Goal: Task Accomplishment & Management: Manage account settings

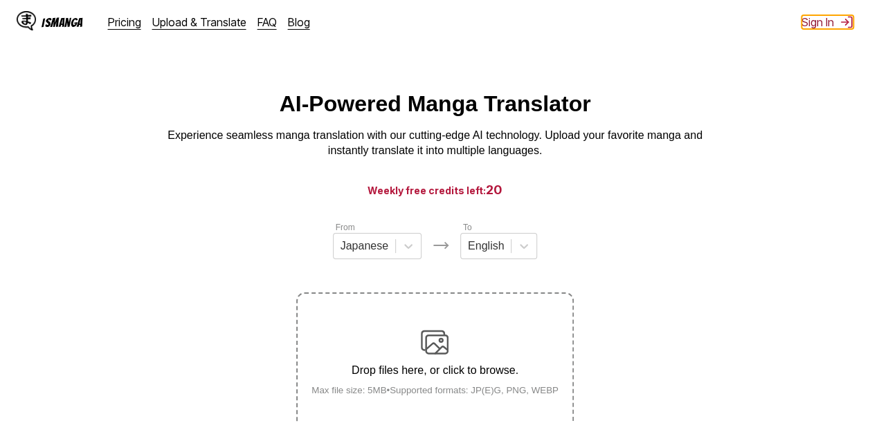
drag, startPoint x: 0, startPoint y: 0, endPoint x: 831, endPoint y: 19, distance: 831.3
click at [831, 19] on button "Sign In" at bounding box center [827, 22] width 52 height 14
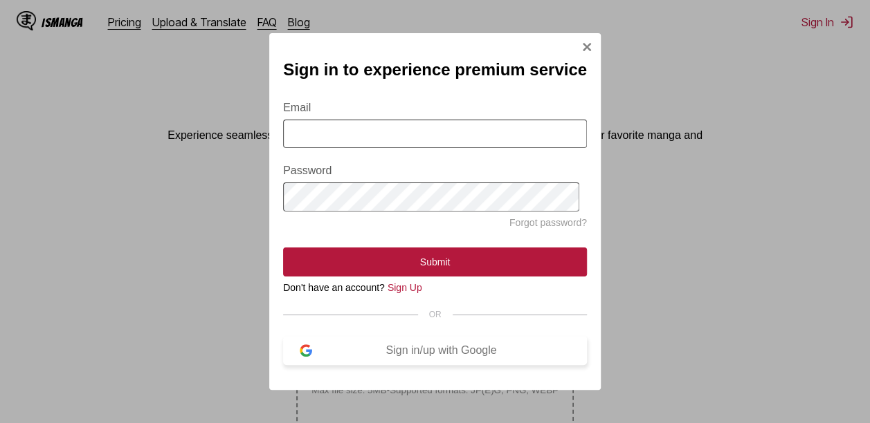
click at [436, 357] on div "Sign in/up with Google" at bounding box center [441, 351] width 258 height 12
click at [504, 354] on div "Sign in/up with Google" at bounding box center [441, 351] width 258 height 12
click at [477, 356] on div "Sign in/up with Google" at bounding box center [441, 351] width 258 height 12
click at [644, 206] on div "Sign in to experience premium service Email Password Forgot password? Submit Do…" at bounding box center [435, 211] width 870 height 423
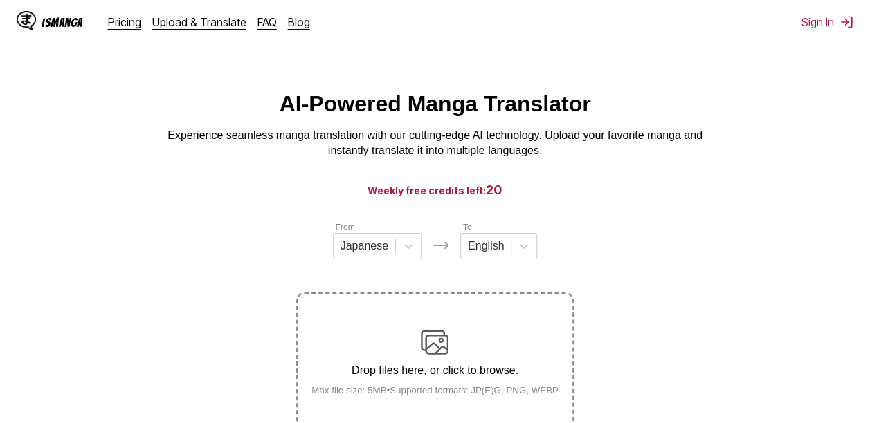
click at [811, 15] on div "IsManga Pricing Upload & Translate FAQ Blog Sign In Pricing Upload & Translate …" at bounding box center [435, 22] width 870 height 44
click at [819, 17] on button "Sign In" at bounding box center [827, 22] width 52 height 14
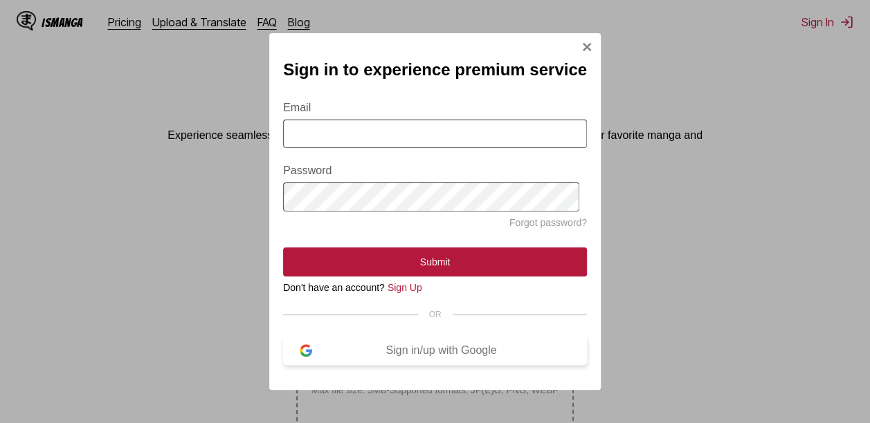
click at [417, 357] on div "Sign in/up with Google" at bounding box center [441, 351] width 258 height 12
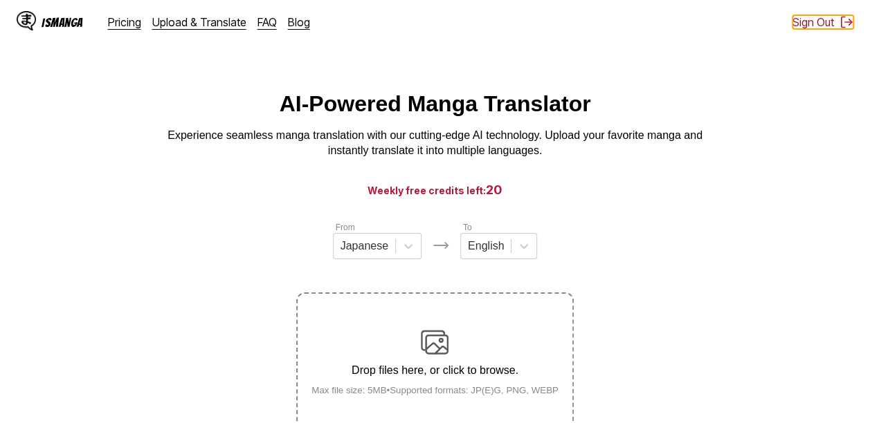
click at [821, 25] on button "Sign Out" at bounding box center [822, 22] width 61 height 14
